Goal: Task Accomplishment & Management: Manage account settings

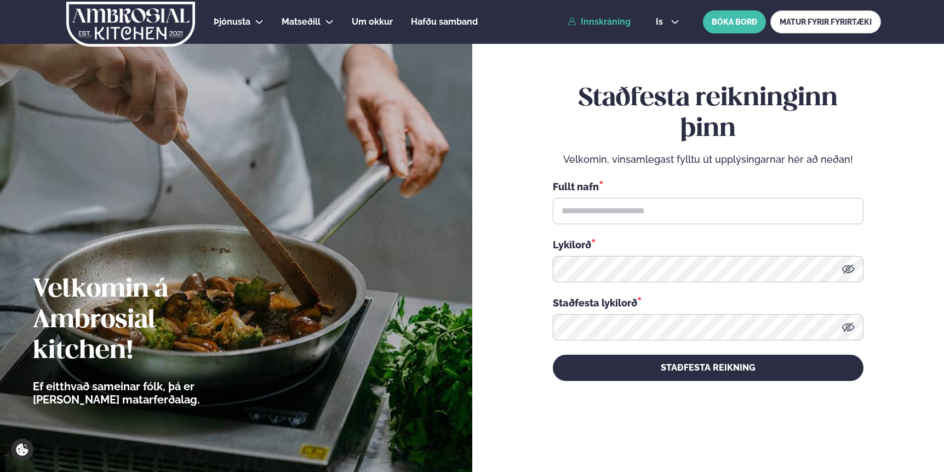
click at [590, 26] on link "Innskráning" at bounding box center [599, 22] width 63 height 10
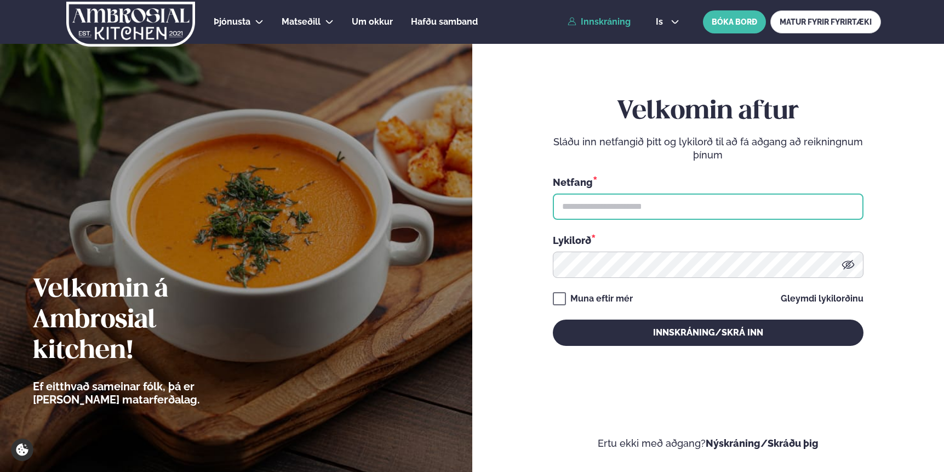
click at [616, 213] on input "text" at bounding box center [708, 206] width 311 height 26
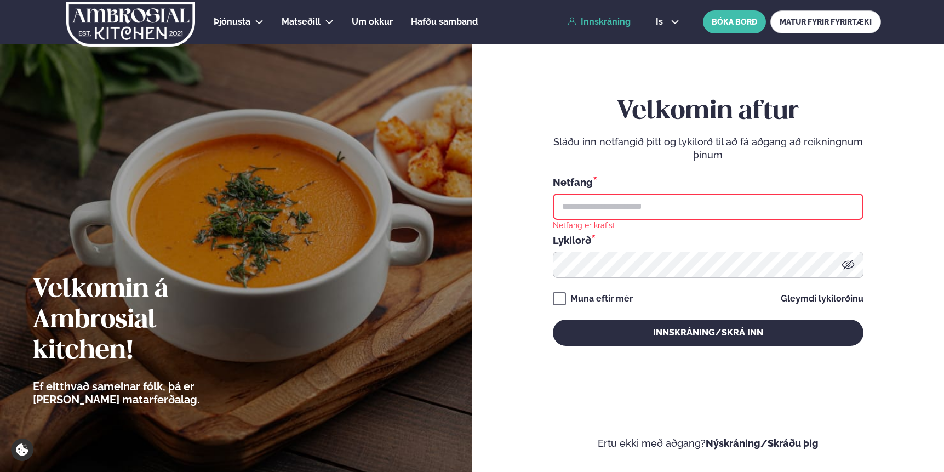
type input "**********"
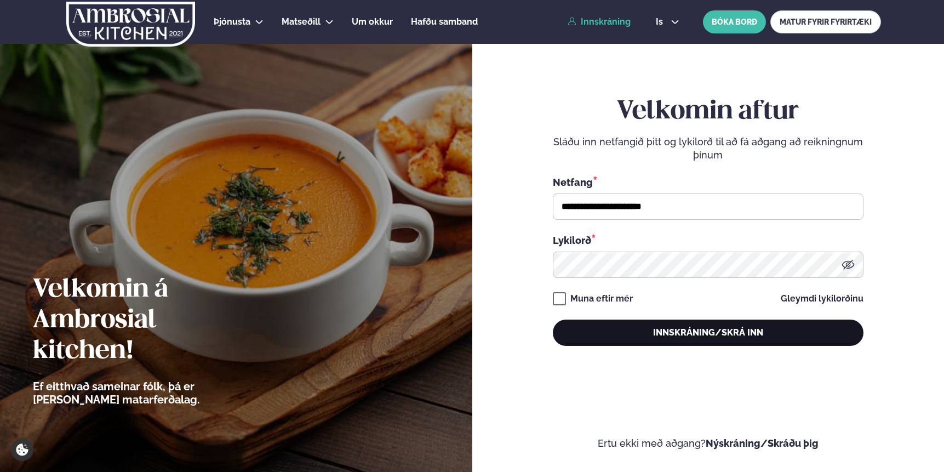
click at [702, 333] on button "Innskráning/Skrá inn" at bounding box center [708, 332] width 311 height 26
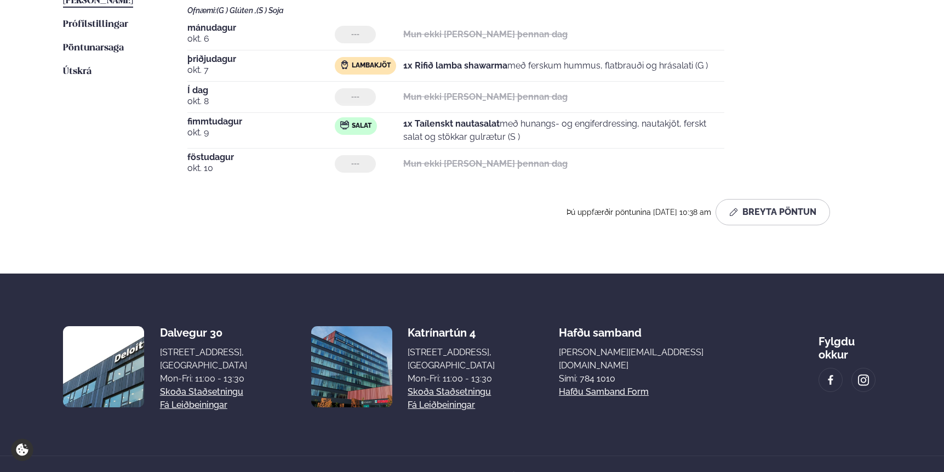
scroll to position [337, 0]
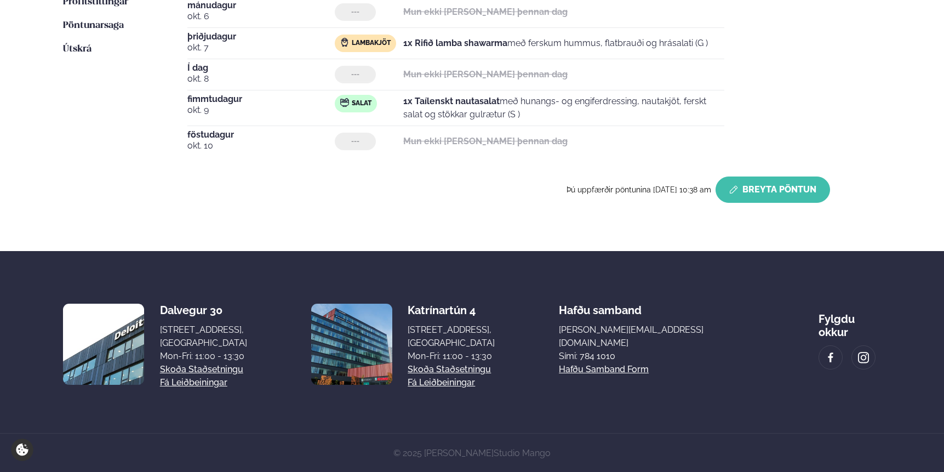
click at [769, 181] on button "Breyta Pöntun" at bounding box center [773, 189] width 115 height 26
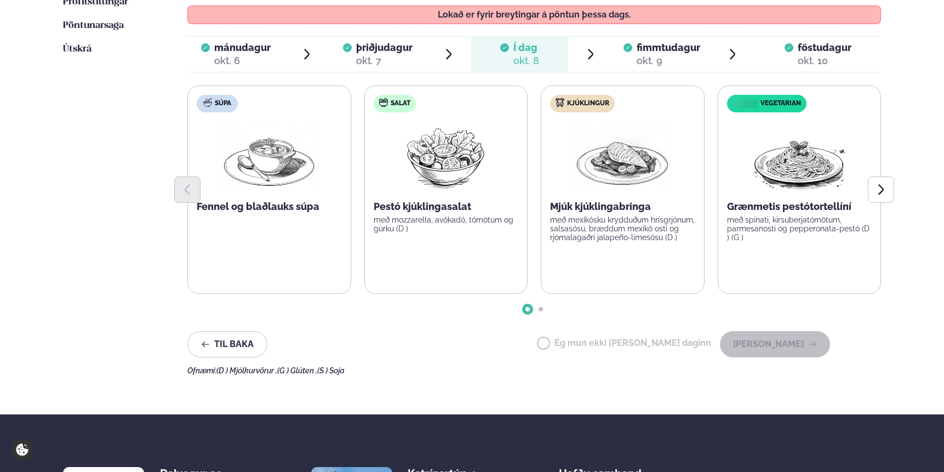
click at [642, 59] on div "okt. 9" at bounding box center [669, 60] width 64 height 13
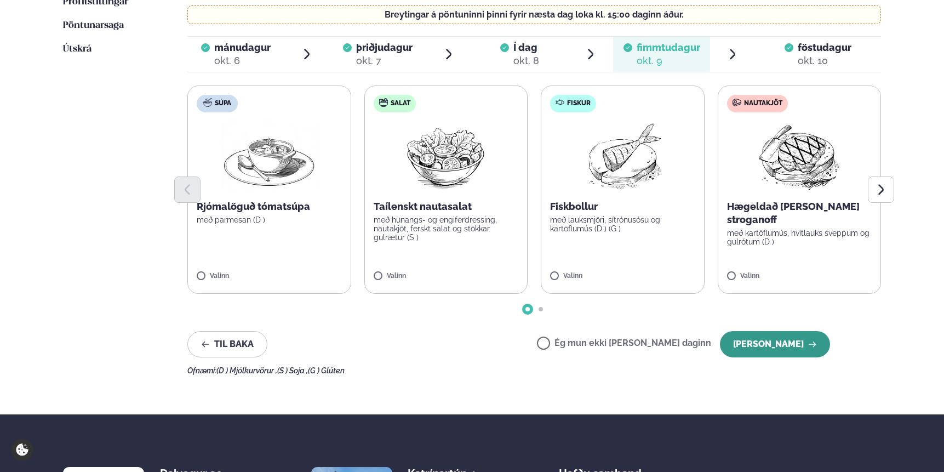
click at [776, 346] on button "[PERSON_NAME]" at bounding box center [775, 344] width 110 height 26
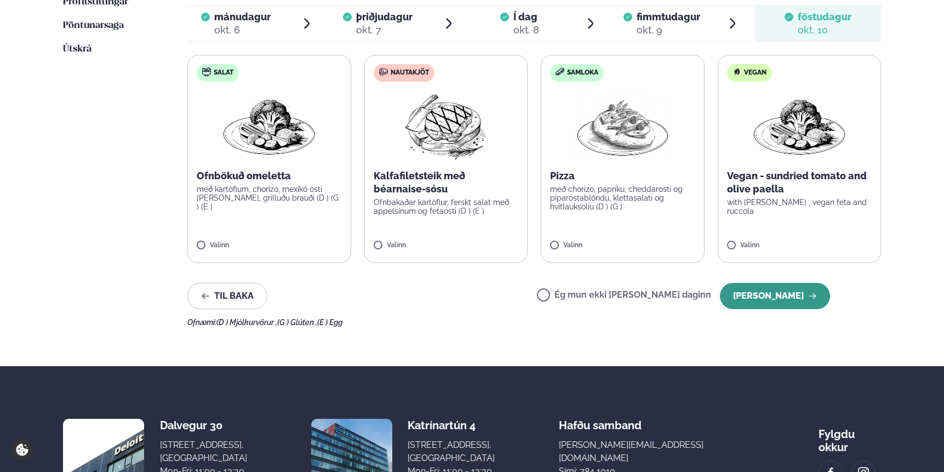
click at [779, 295] on button "[PERSON_NAME]" at bounding box center [775, 296] width 110 height 26
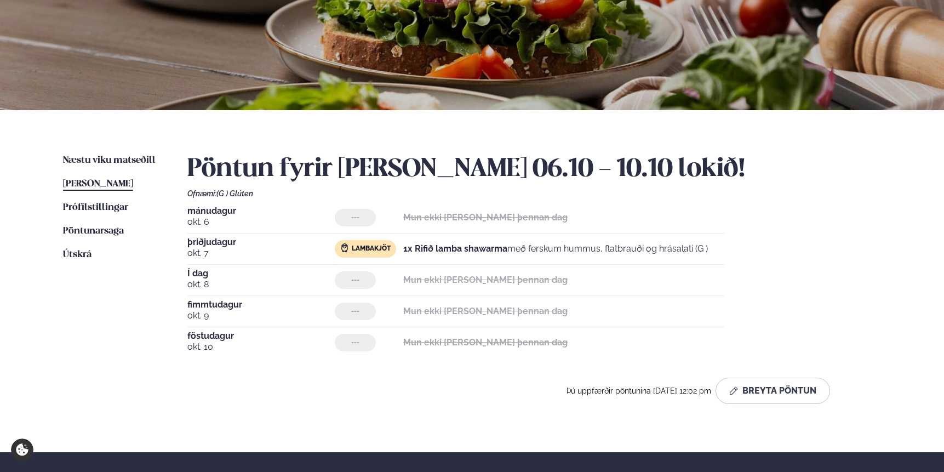
scroll to position [0, 0]
